Goal: Participate in discussion: Engage in conversation with other users on a specific topic

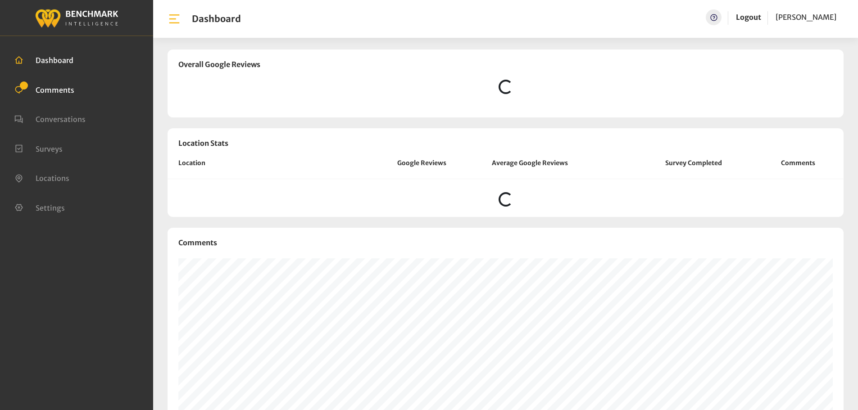
click at [72, 89] on span "Comments" at bounding box center [55, 89] width 39 height 9
